Goal: Navigation & Orientation: Find specific page/section

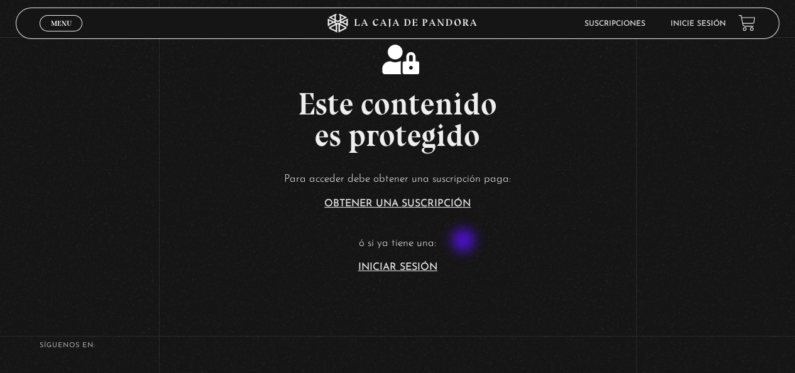
scroll to position [102, 0]
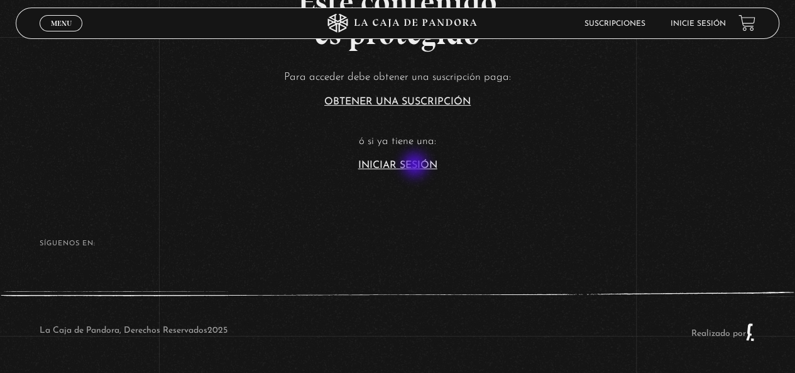
click at [416, 166] on link "Iniciar Sesión" at bounding box center [397, 165] width 79 height 10
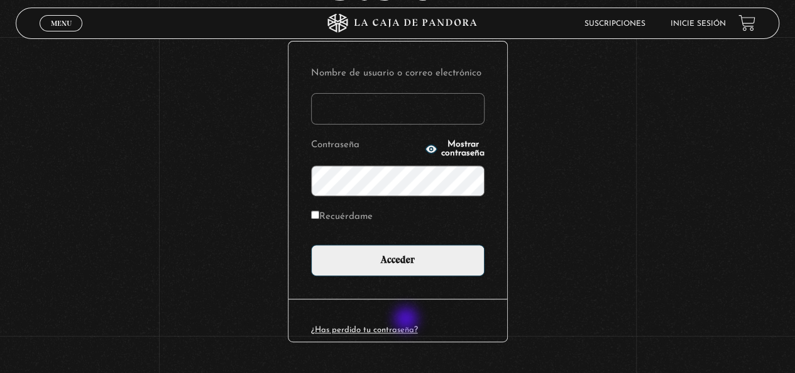
scroll to position [147, 0]
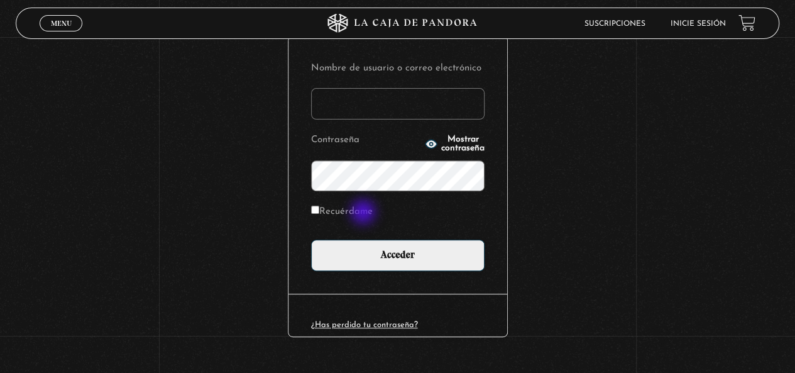
type input "Kari06"
click at [363, 213] on label "Recuérdame" at bounding box center [342, 211] width 62 height 19
click at [319, 213] on input "Recuérdame" at bounding box center [315, 210] width 8 height 8
checkbox input "true"
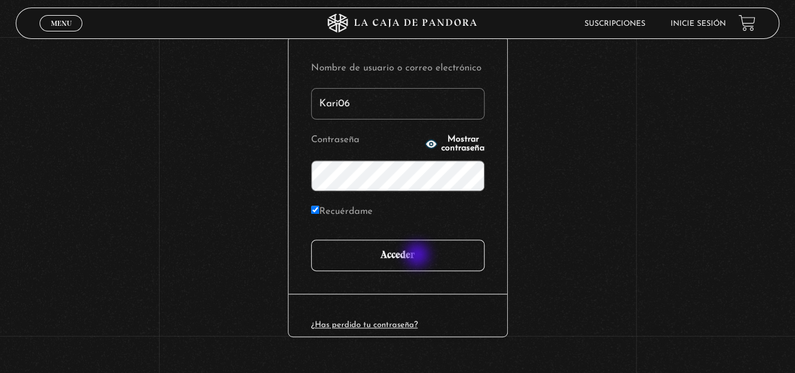
click at [418, 255] on input "Acceder" at bounding box center [398, 255] width 174 height 31
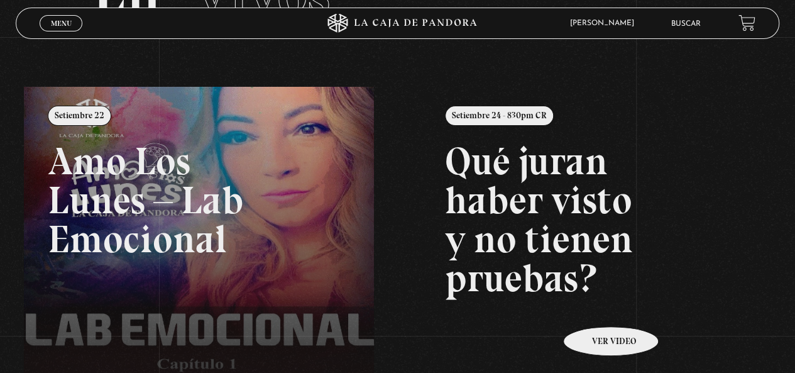
scroll to position [83, 0]
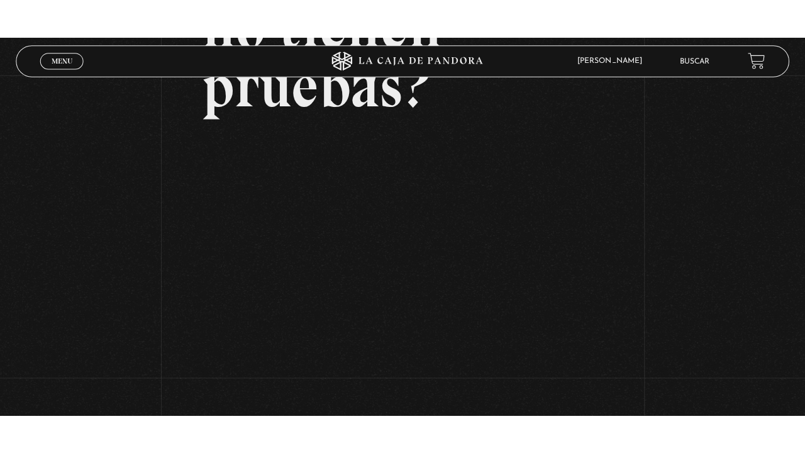
scroll to position [255, 0]
